Goal: Find specific page/section: Find specific page/section

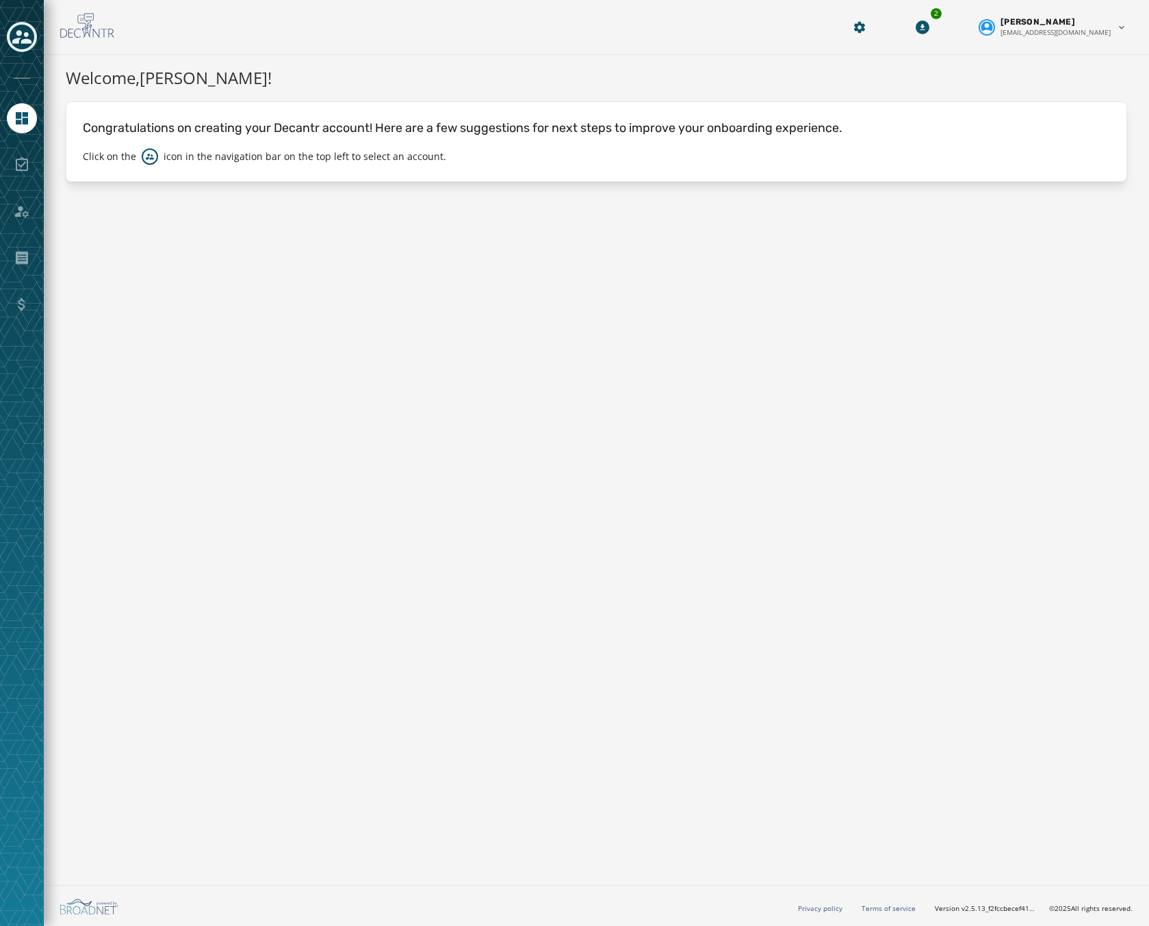
click at [21, 30] on icon "Toggle account select drawer" at bounding box center [21, 36] width 19 height 19
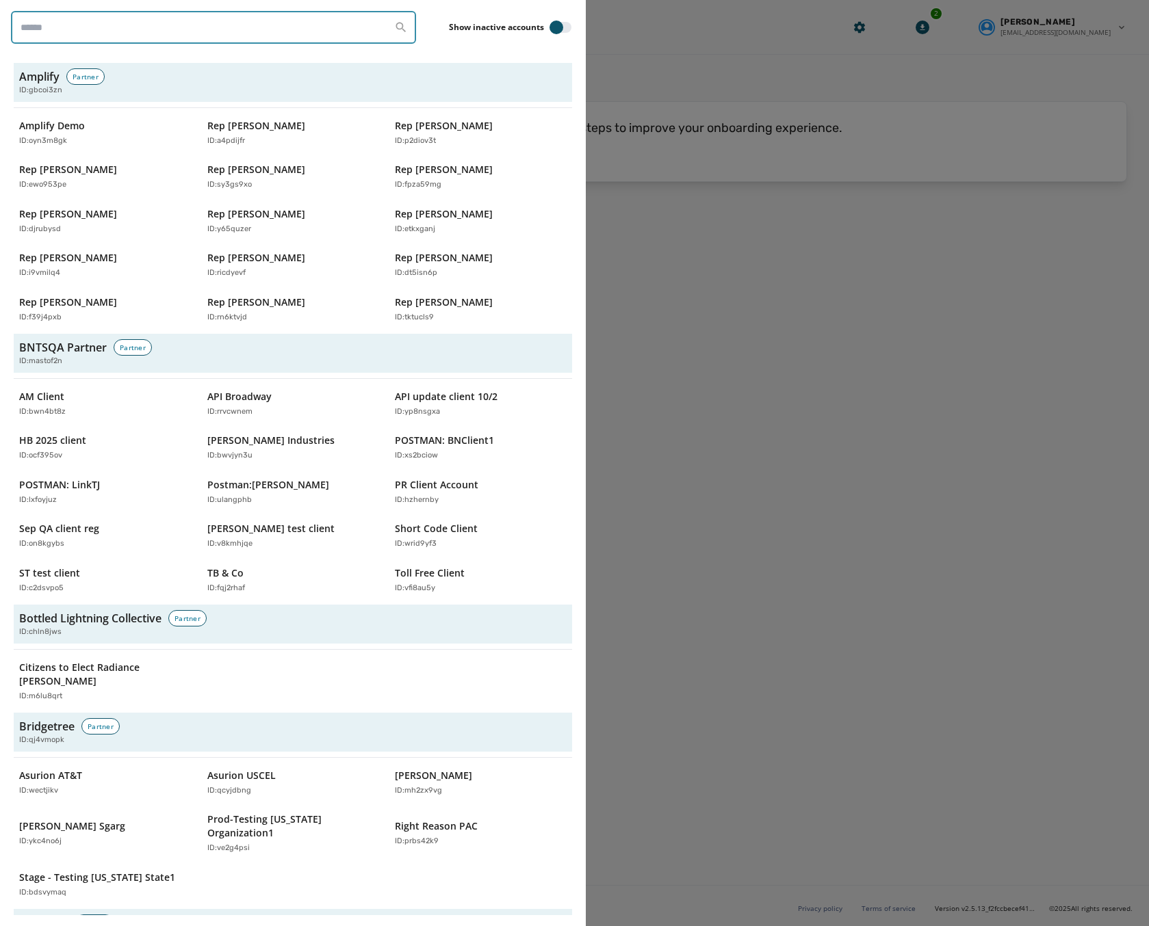
click at [84, 30] on input "search" at bounding box center [213, 27] width 405 height 33
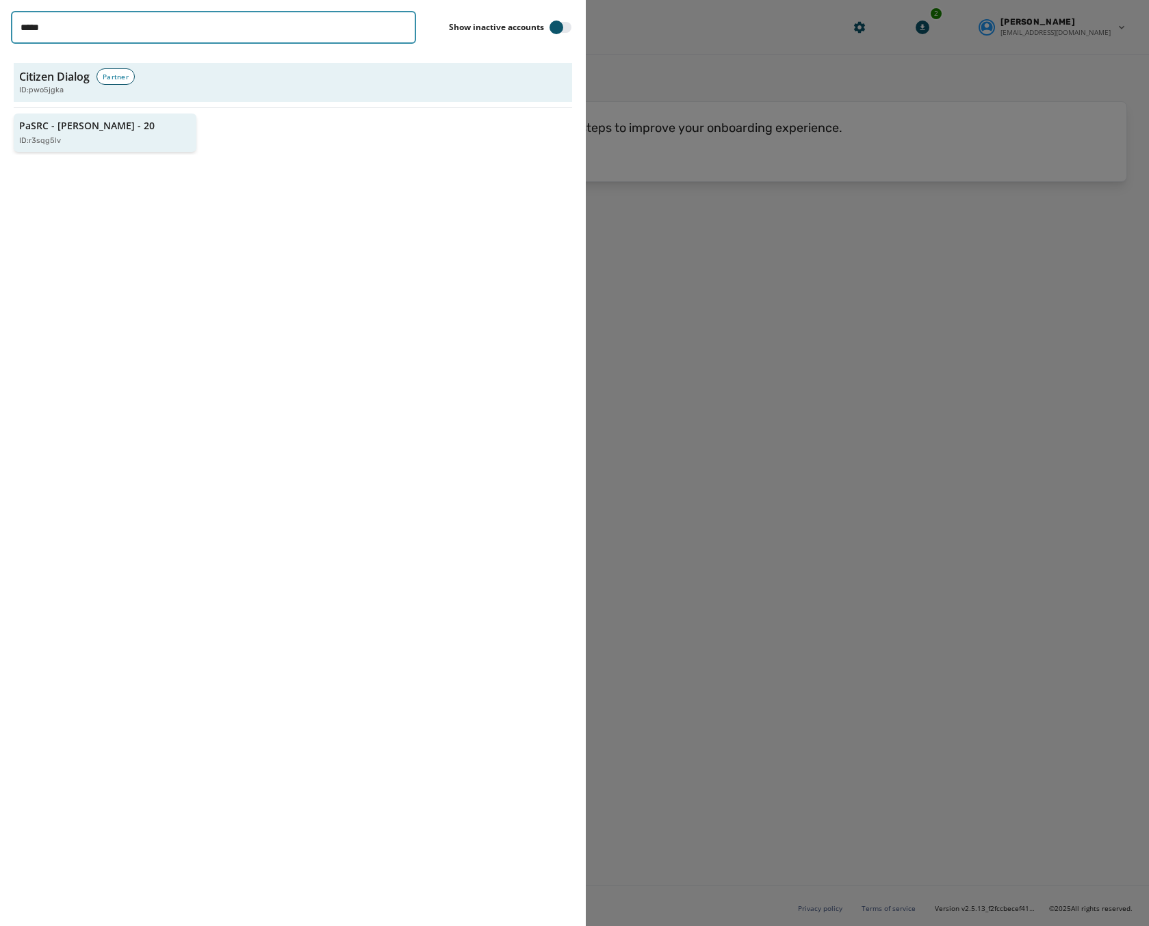
type input "*****"
click at [81, 142] on div "ID: r3sqg5lv" at bounding box center [98, 141] width 158 height 12
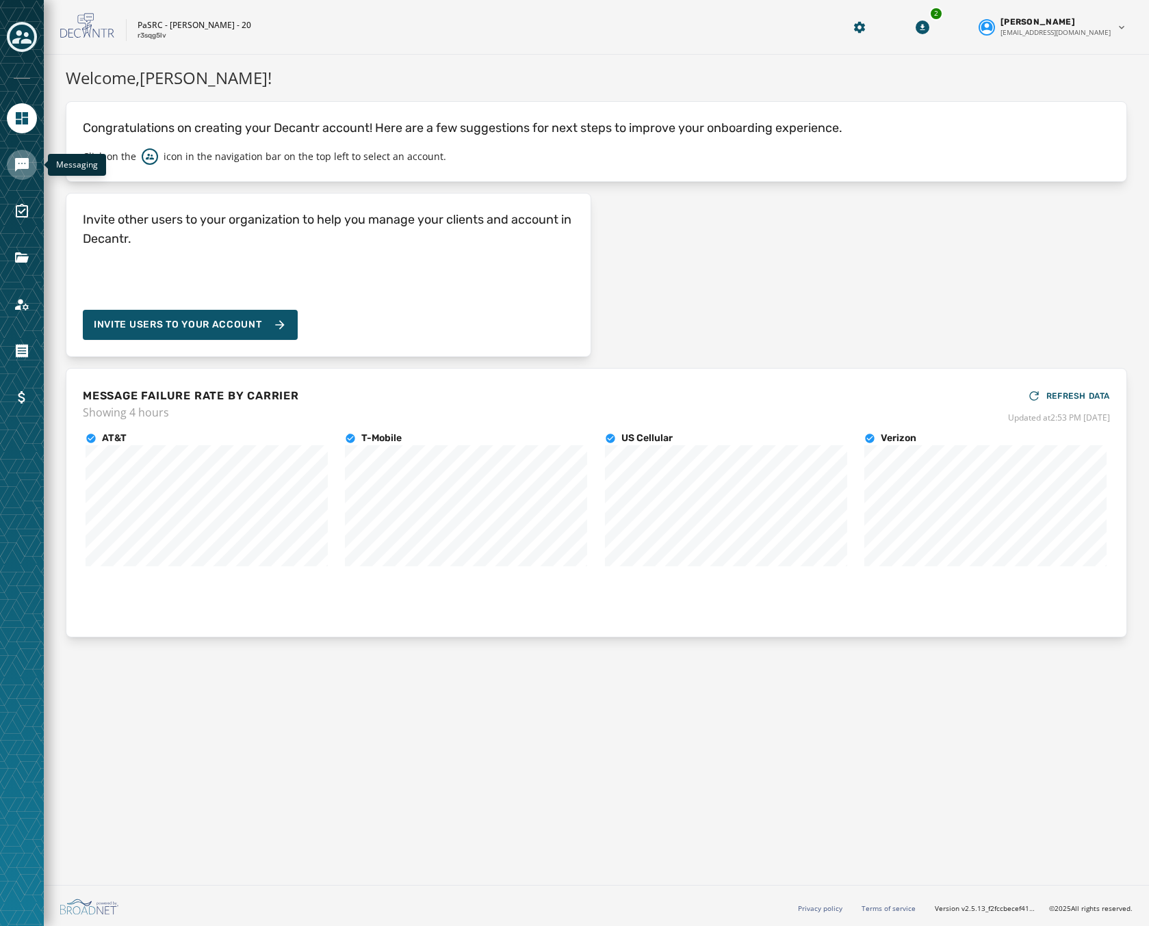
click at [25, 167] on icon "Navigate to Messaging" at bounding box center [22, 165] width 14 height 14
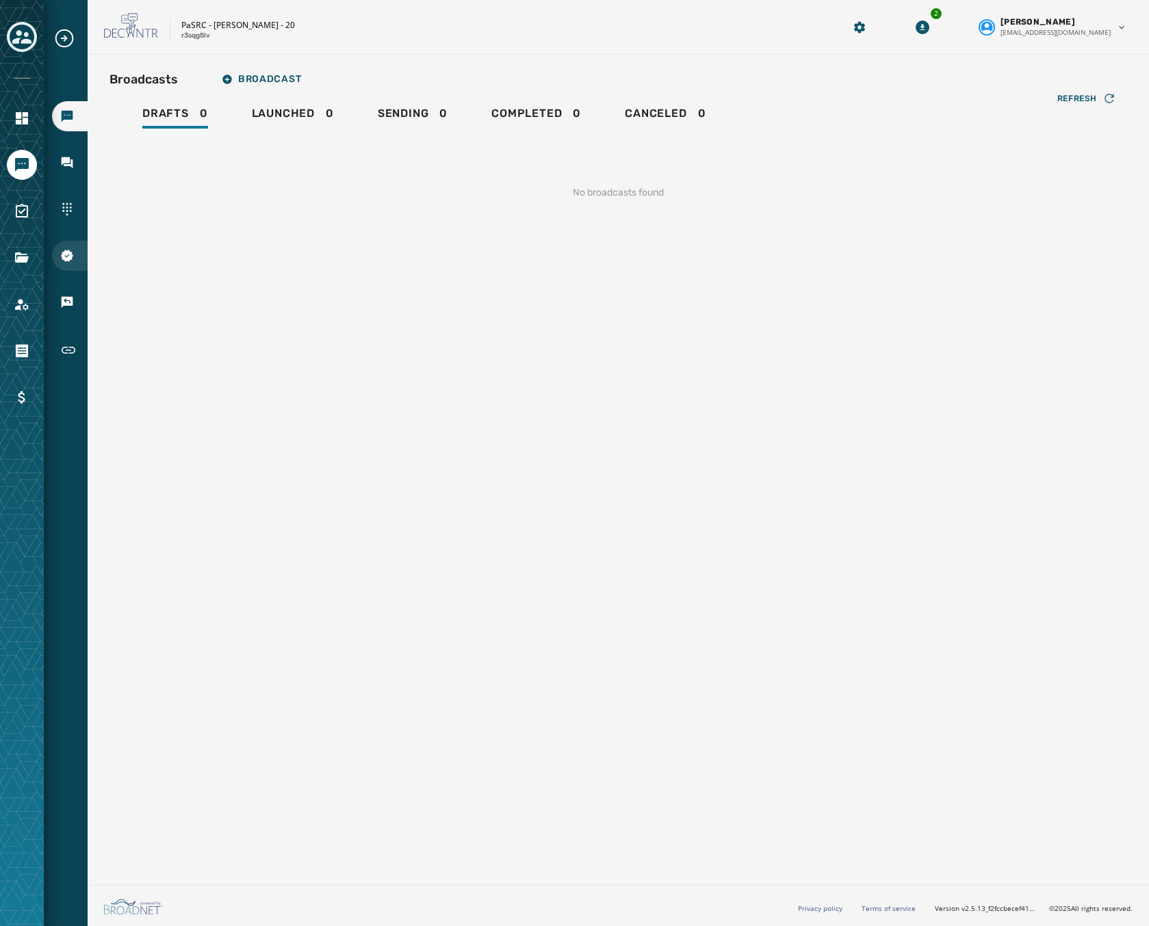
click at [62, 252] on icon "Navigate to 10DLC Registration" at bounding box center [67, 256] width 14 height 14
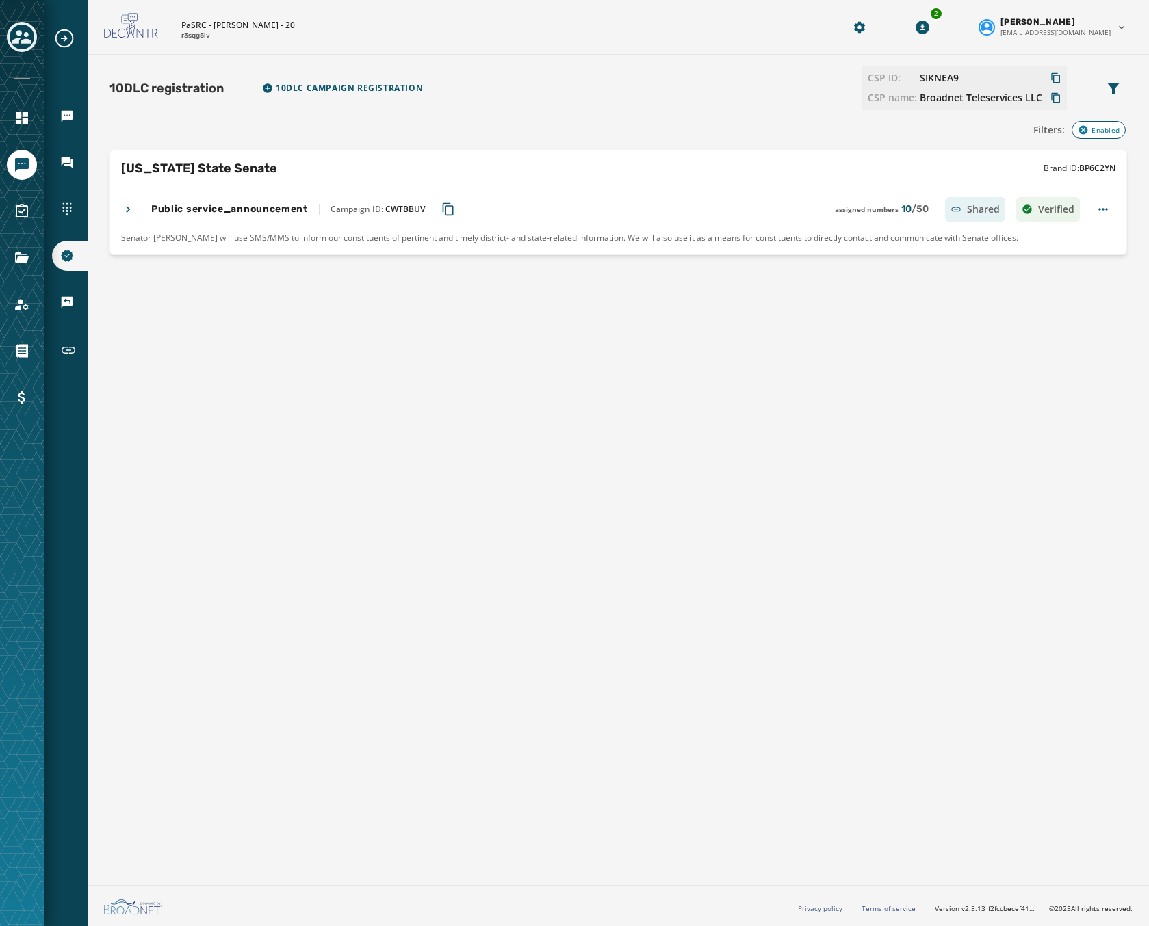
click at [156, 206] on h4 "Public service_announcement" at bounding box center [229, 209] width 157 height 14
